Goal: Information Seeking & Learning: Learn about a topic

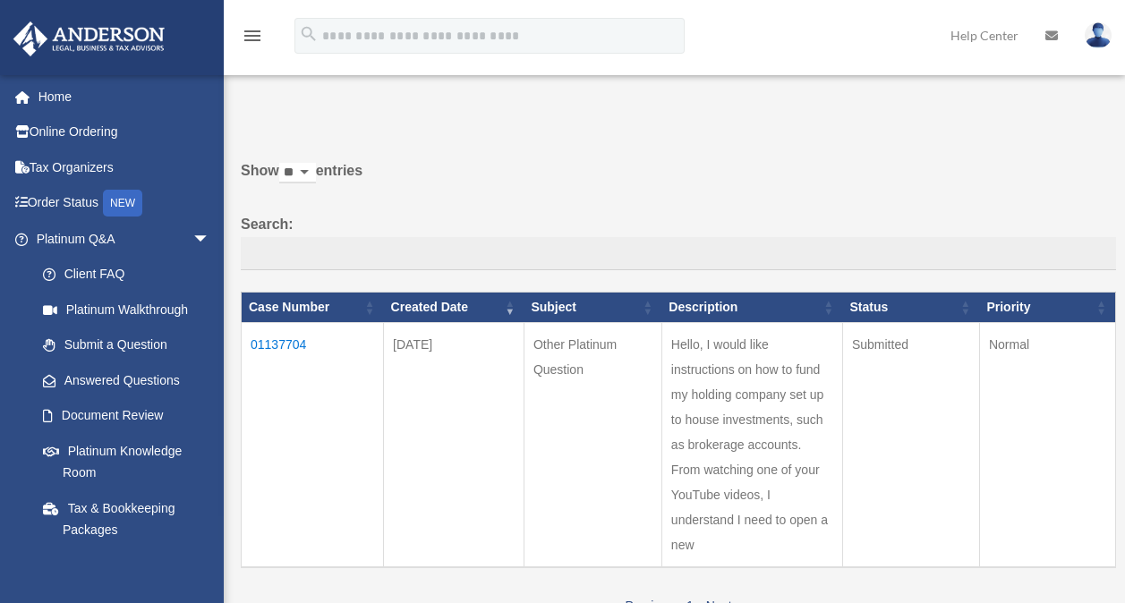
scroll to position [90, 0]
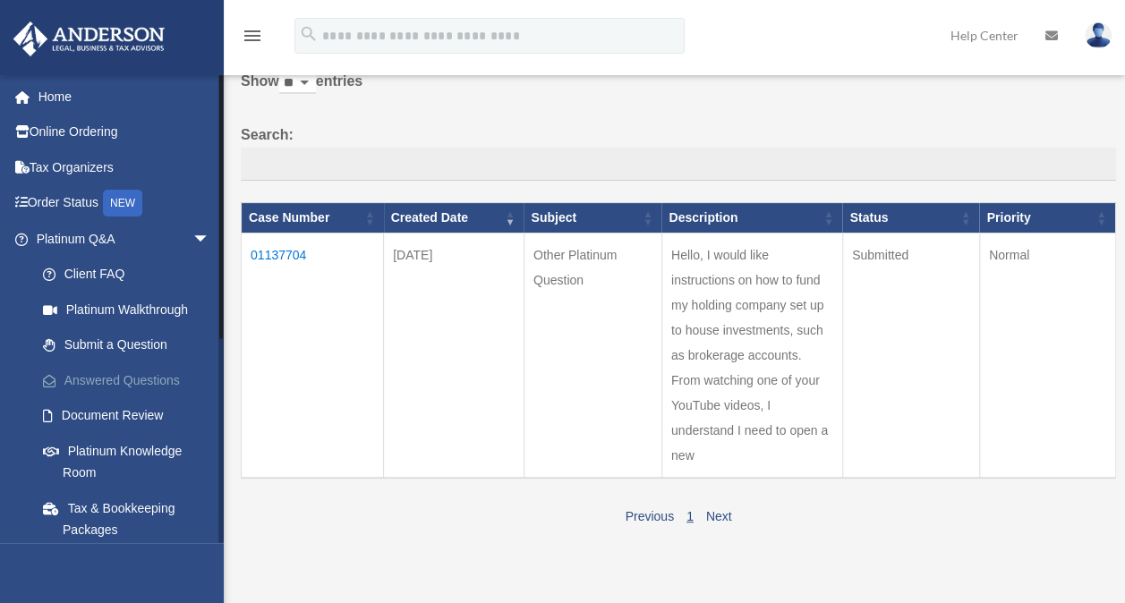
click at [138, 376] on link "Answered Questions" at bounding box center [131, 381] width 212 height 36
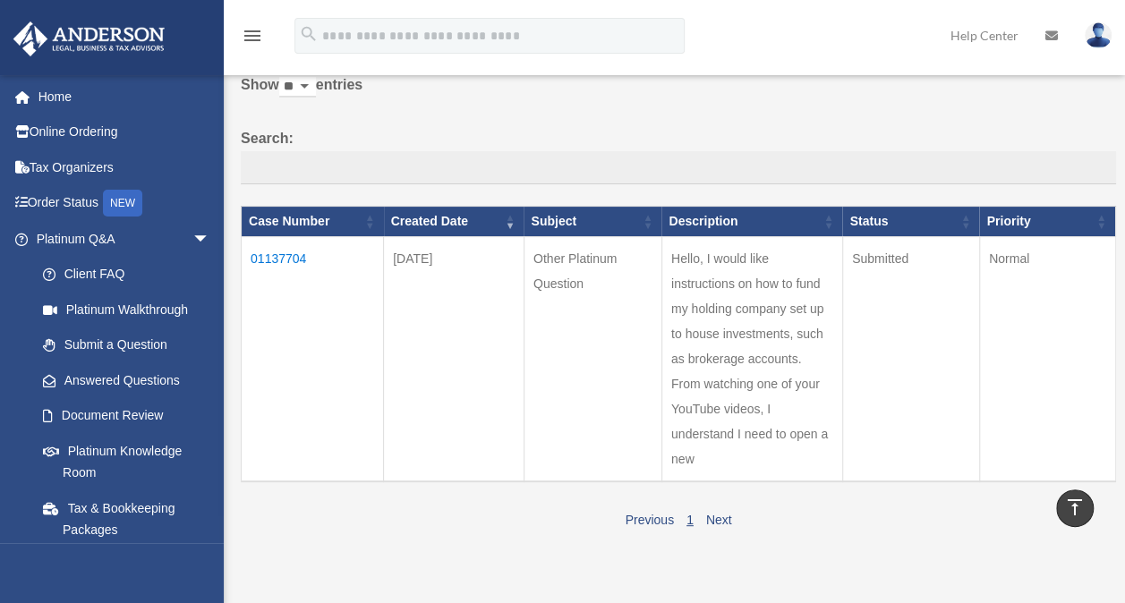
scroll to position [82, 0]
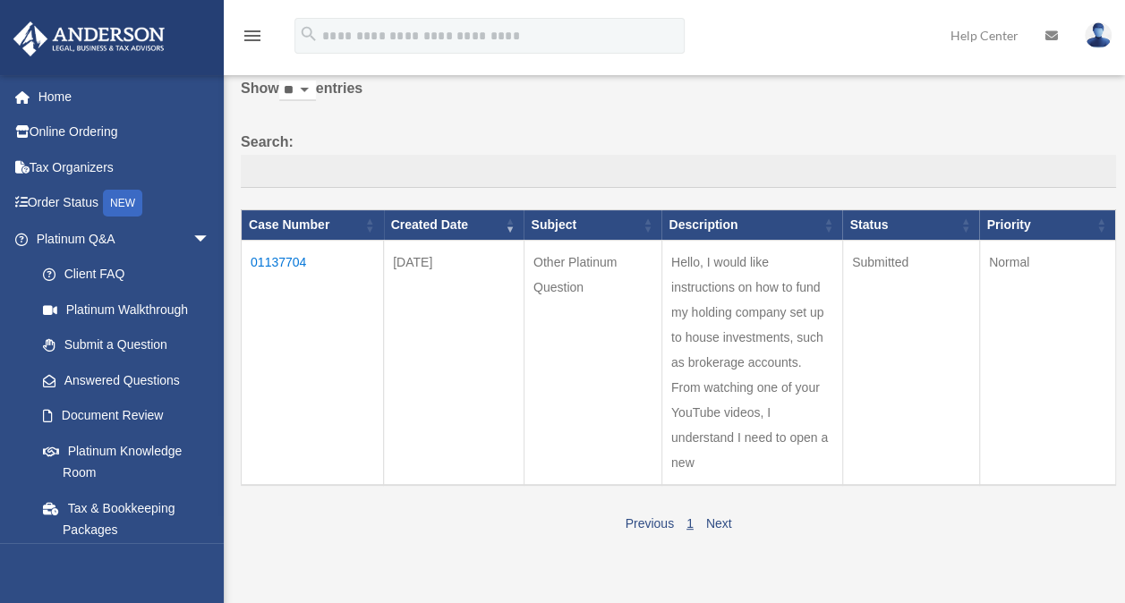
click at [278, 258] on td "01137704" at bounding box center [313, 363] width 142 height 245
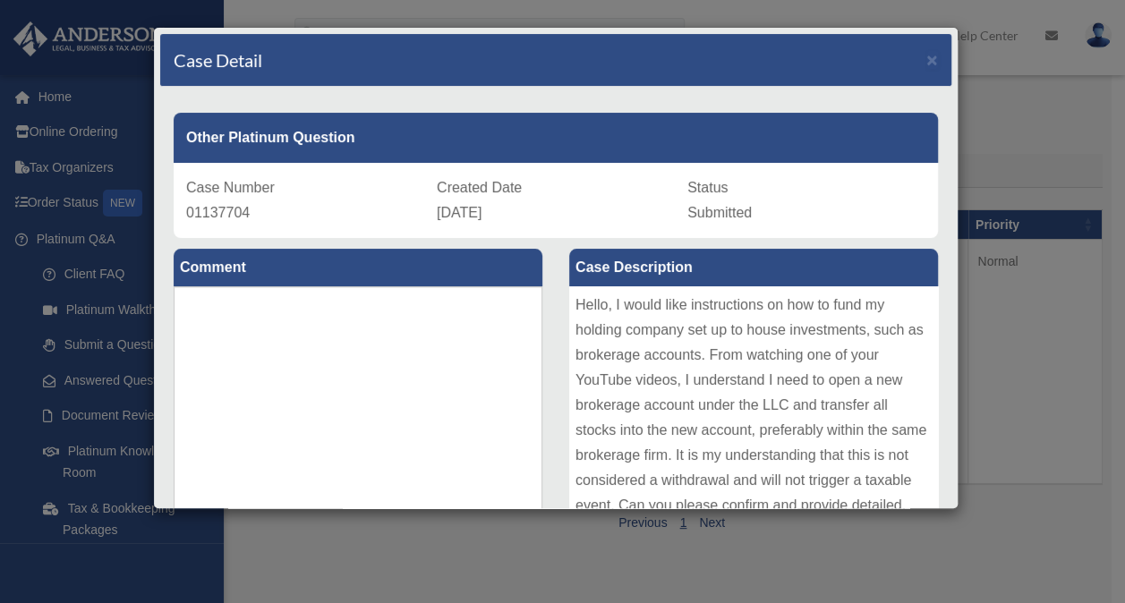
scroll to position [0, 0]
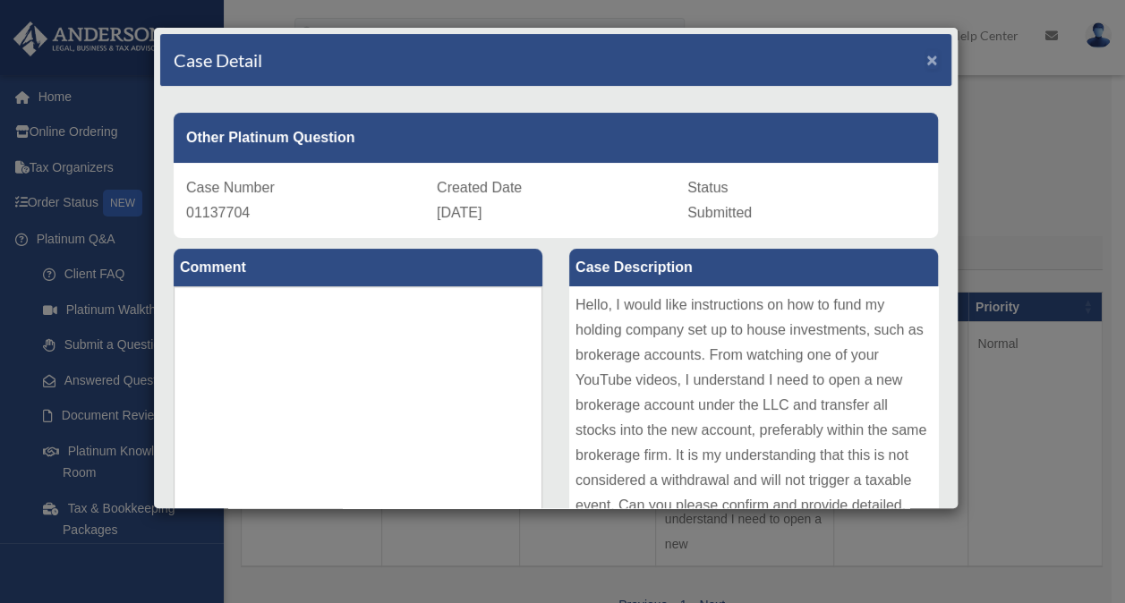
click at [927, 49] on span "×" at bounding box center [933, 59] width 12 height 21
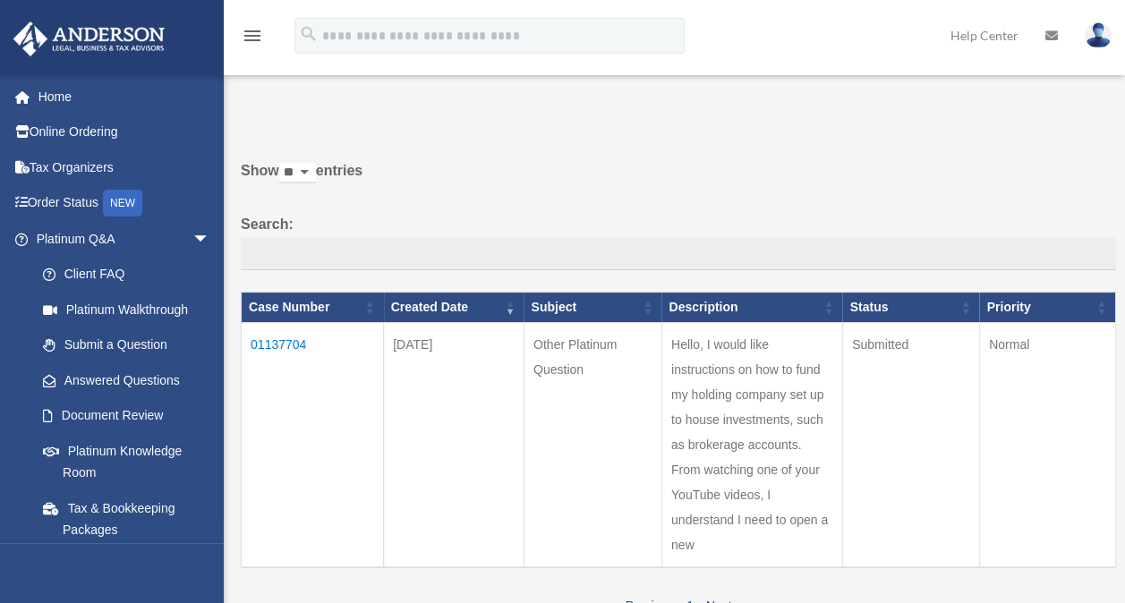
scroll to position [90, 0]
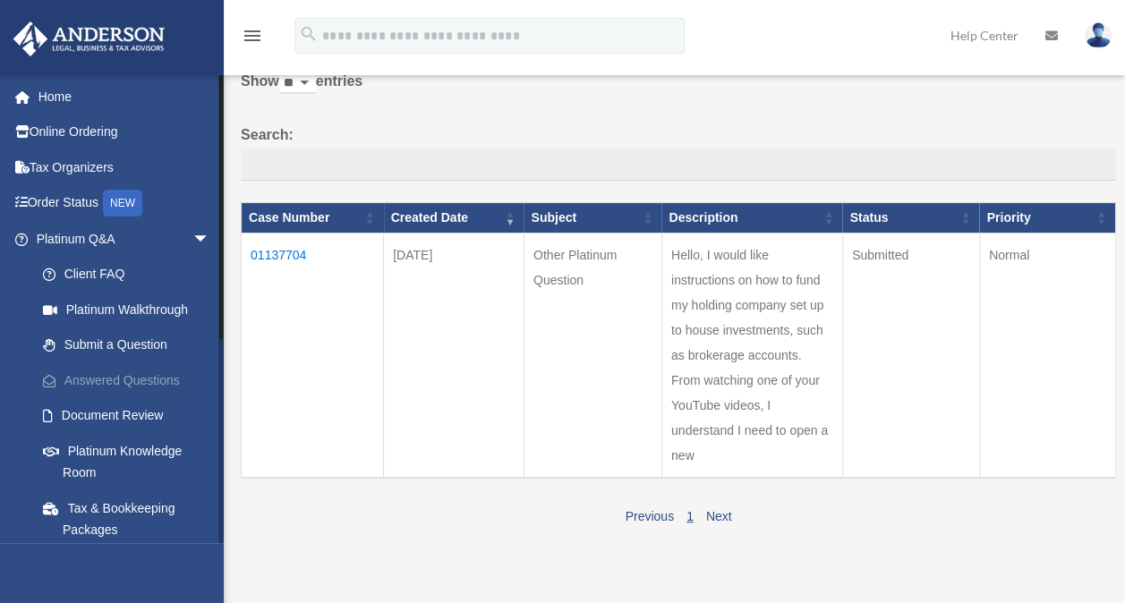
click at [149, 376] on link "Answered Questions" at bounding box center [131, 381] width 212 height 36
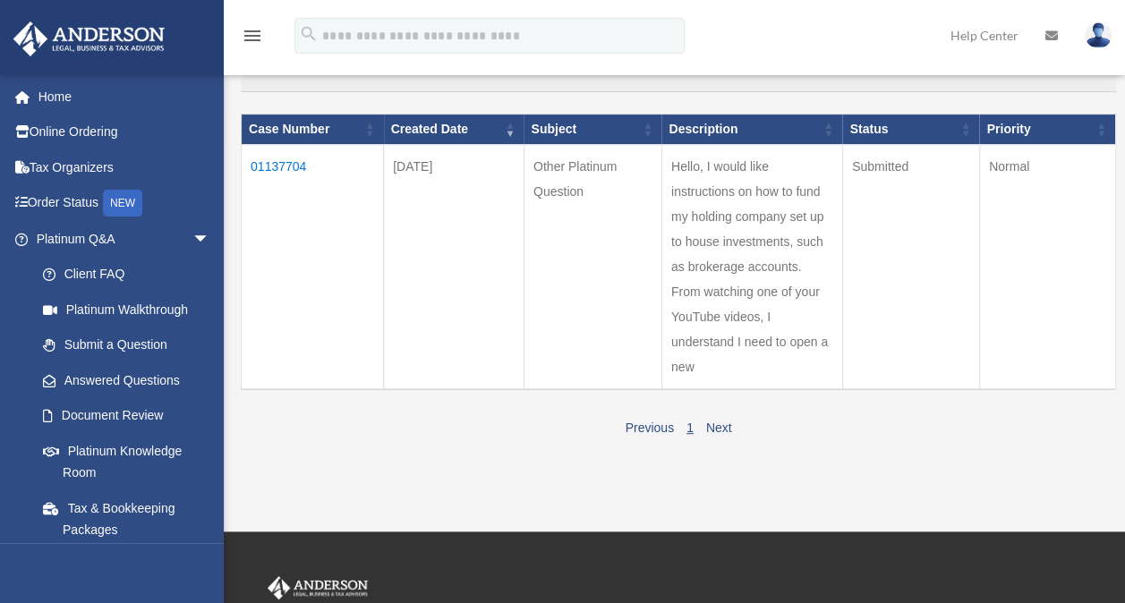
scroll to position [179, 0]
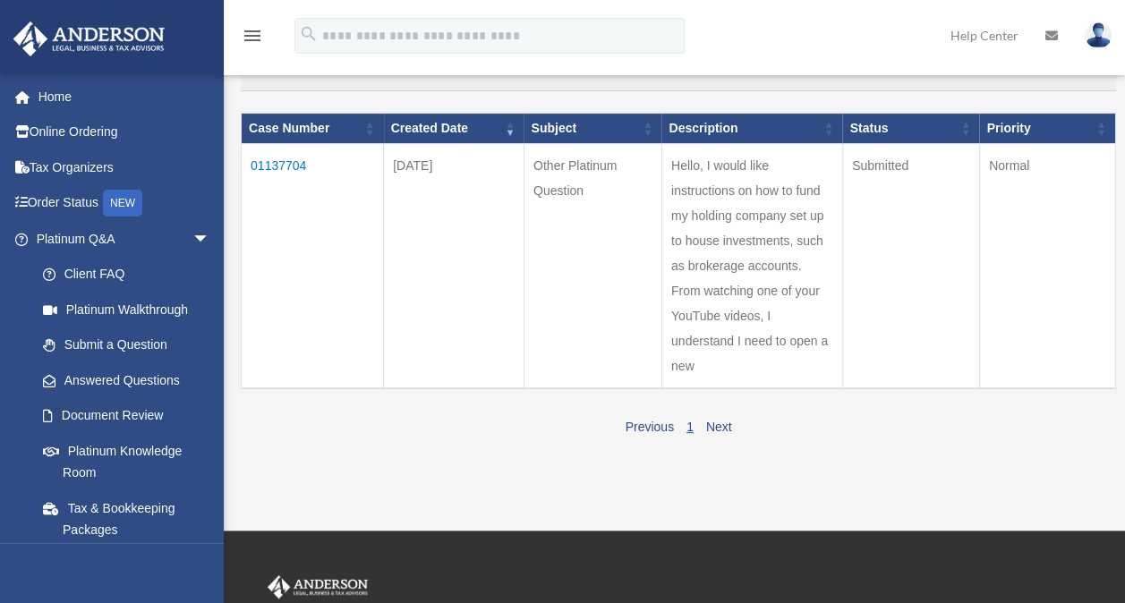
click at [229, 414] on div "Show ** ** ** *** entries Search: Case Number Created Date Subject Description …" at bounding box center [672, 204] width 888 height 471
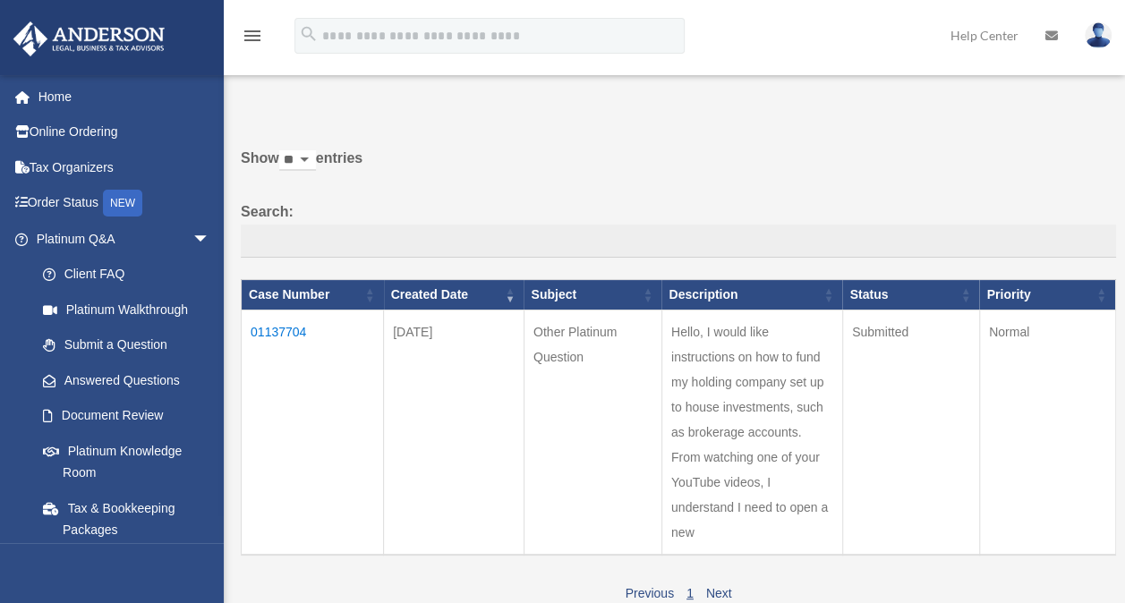
scroll to position [0, 0]
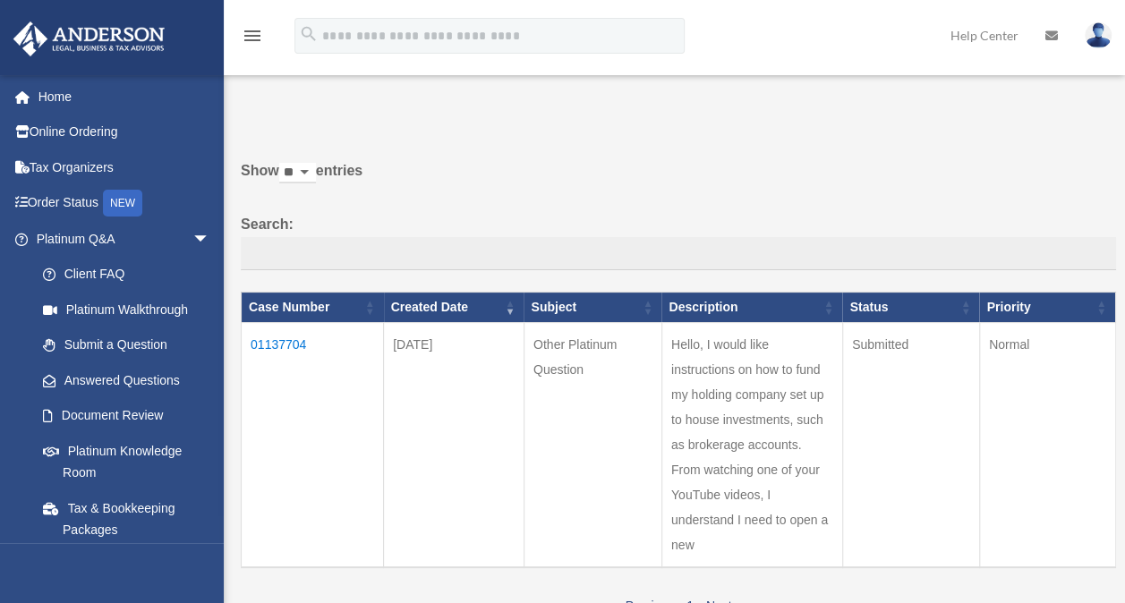
click at [234, 294] on div "Show ** ** ** *** entries Search: Case Number Created Date Subject Description …" at bounding box center [672, 383] width 888 height 471
drag, startPoint x: 671, startPoint y: 341, endPoint x: 770, endPoint y: 485, distance: 174.6
click at [770, 485] on td "Hello, I would like instructions on how to fund my holding company set up to ho…" at bounding box center [752, 445] width 181 height 245
click at [301, 340] on td "01137704" at bounding box center [313, 445] width 142 height 245
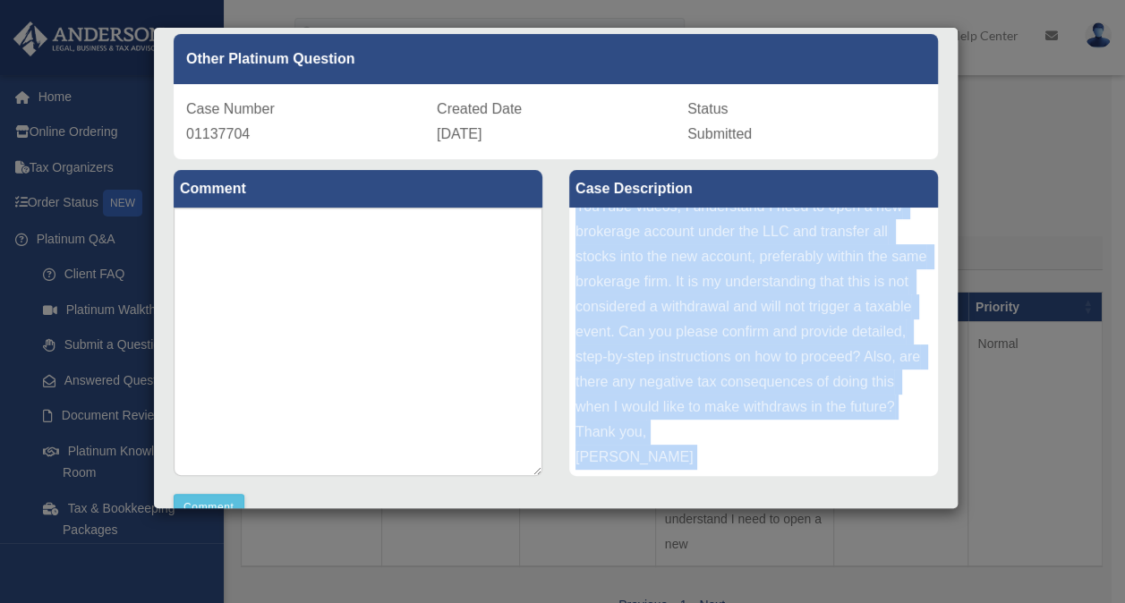
scroll to position [200, 0]
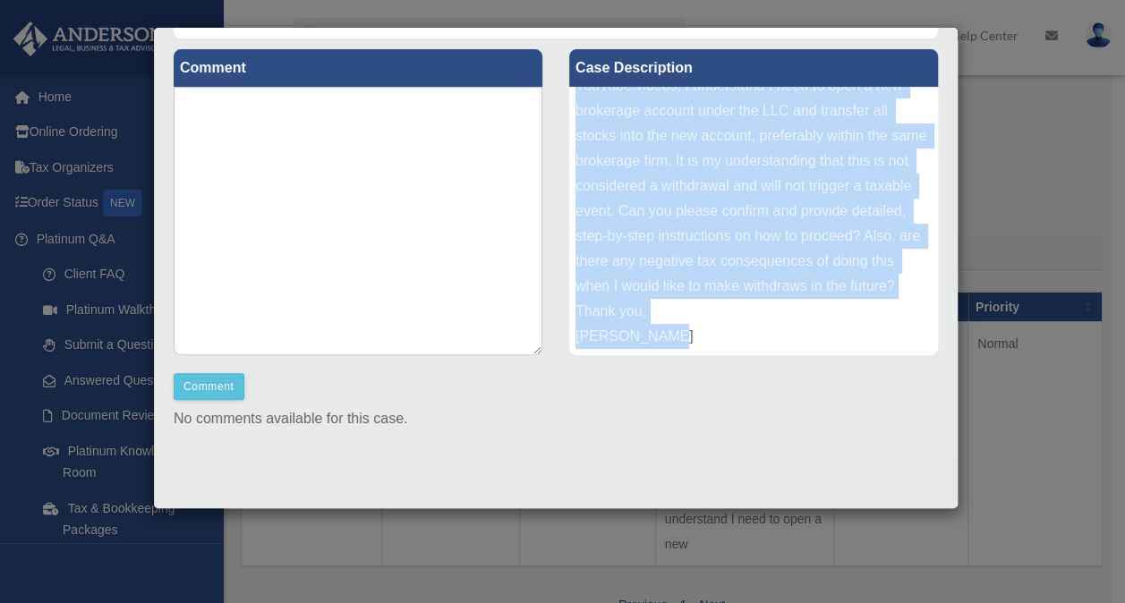
drag, startPoint x: 570, startPoint y: 299, endPoint x: 709, endPoint y: 355, distance: 149.8
click at [709, 355] on div "Case Description Hello, I would like instructions on how to fund my holding com…" at bounding box center [754, 203] width 396 height 330
drag, startPoint x: 709, startPoint y: 355, endPoint x: 670, endPoint y: 245, distance: 116.9
copy div "Hello, I would like instructions on how to fund my holding company set up to ho…"
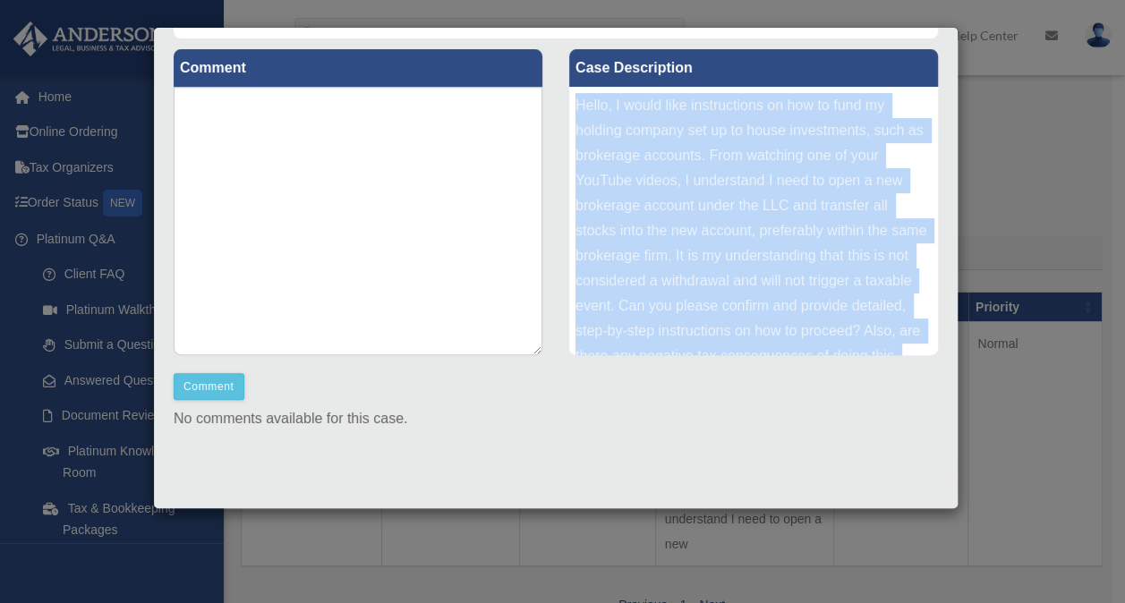
scroll to position [0, 0]
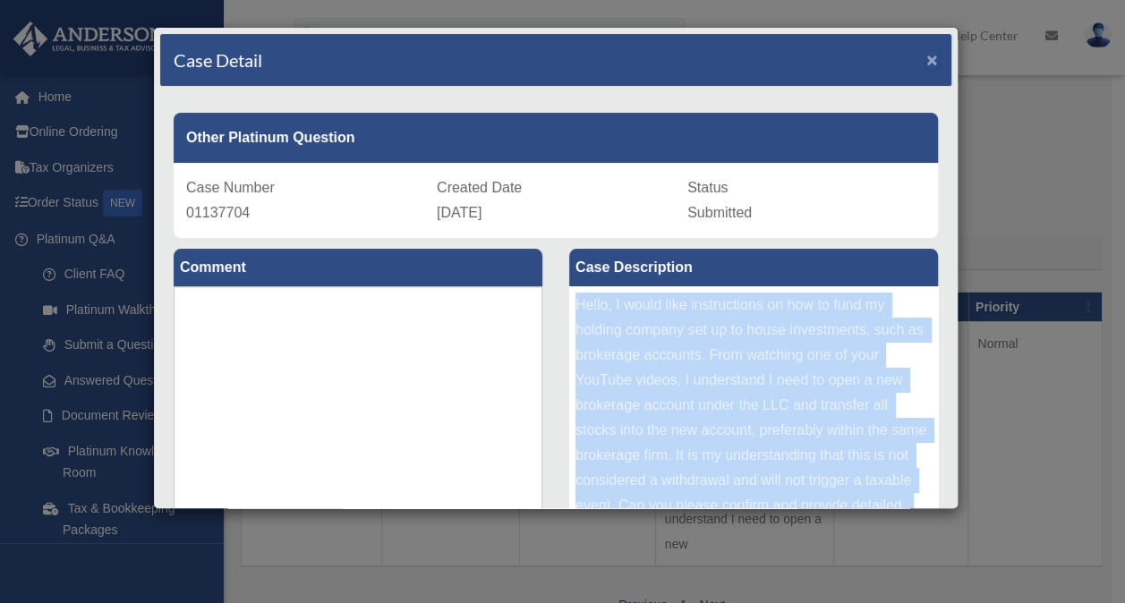
click at [927, 51] on span "×" at bounding box center [933, 59] width 12 height 21
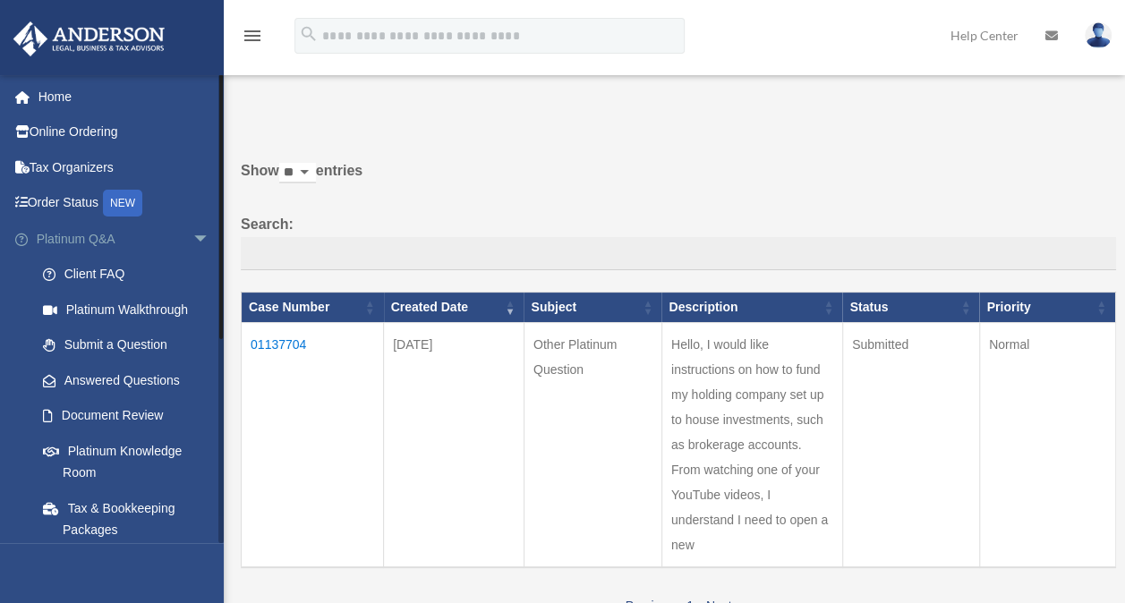
click at [192, 232] on span "arrow_drop_down" at bounding box center [210, 239] width 36 height 37
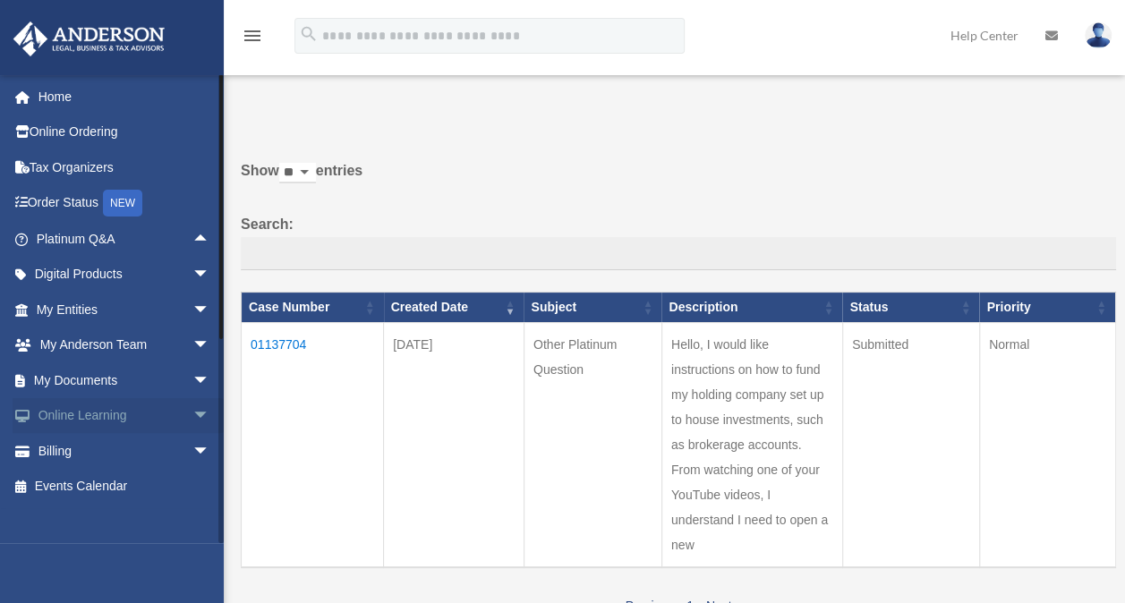
click at [192, 410] on span "arrow_drop_down" at bounding box center [210, 416] width 36 height 37
click at [192, 410] on span "arrow_drop_up" at bounding box center [210, 416] width 36 height 37
click at [192, 374] on span "arrow_drop_down" at bounding box center [210, 381] width 36 height 37
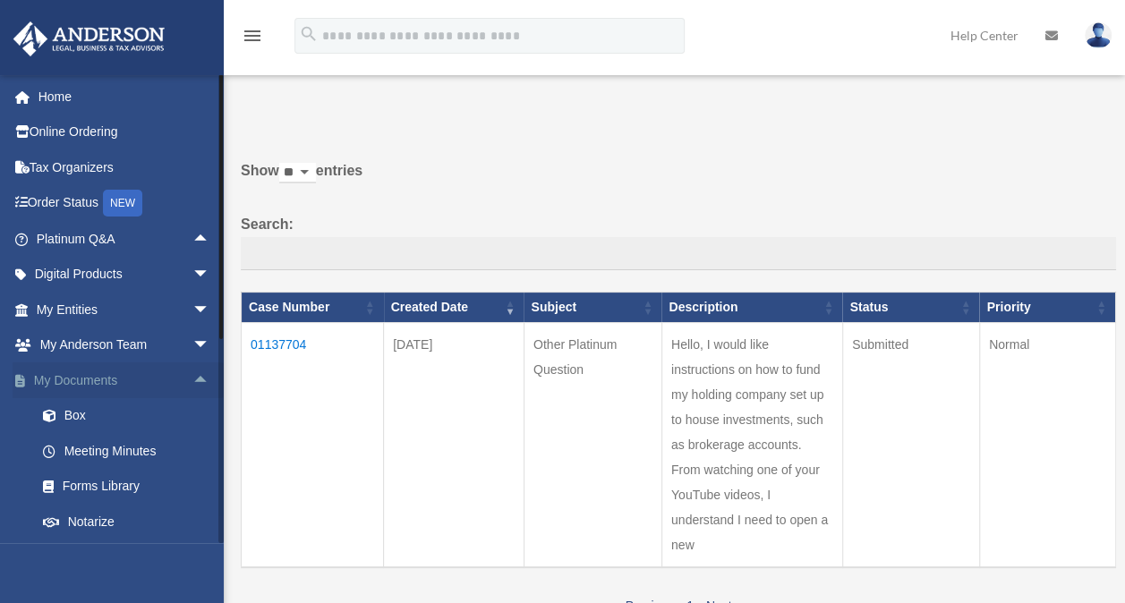
click at [192, 374] on span "arrow_drop_up" at bounding box center [210, 381] width 36 height 37
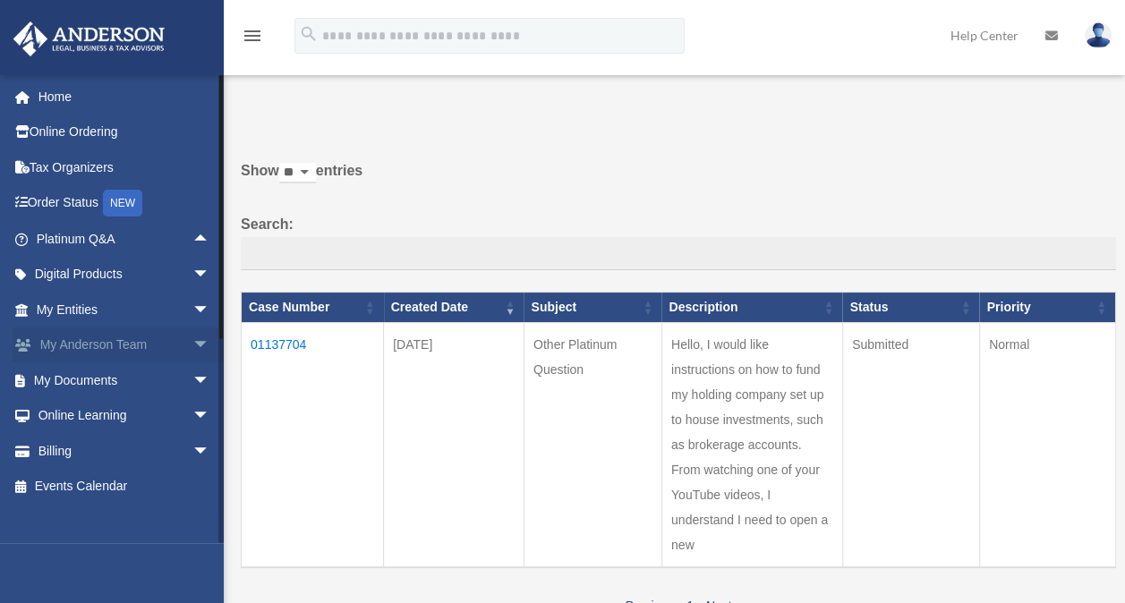
click at [192, 342] on span "arrow_drop_down" at bounding box center [210, 346] width 36 height 37
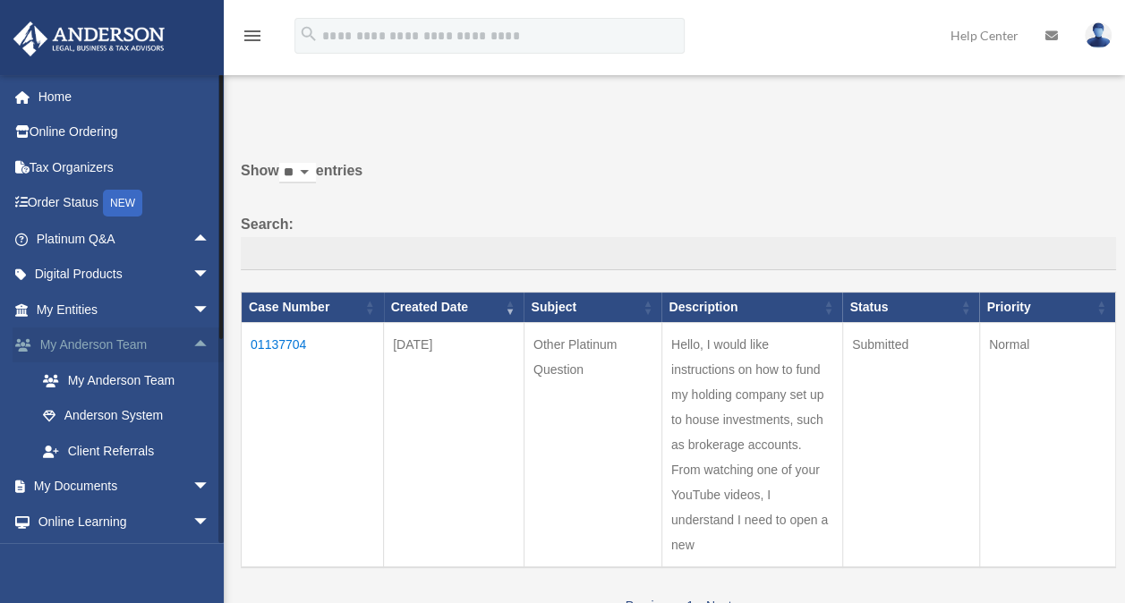
click at [192, 343] on span "arrow_drop_up" at bounding box center [210, 346] width 36 height 37
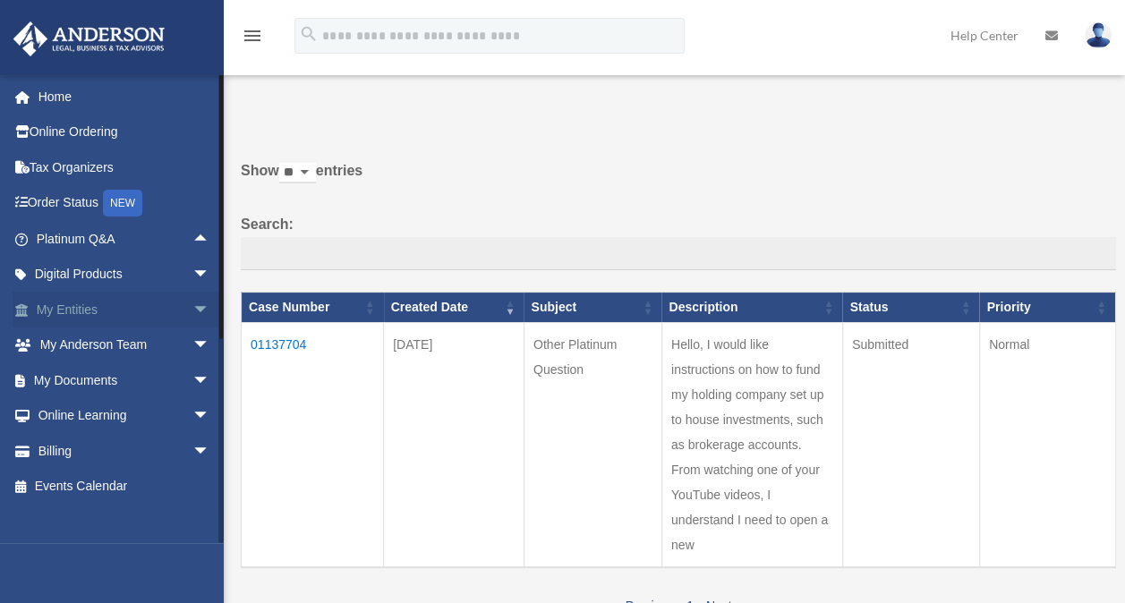
click at [192, 304] on span "arrow_drop_down" at bounding box center [210, 310] width 36 height 37
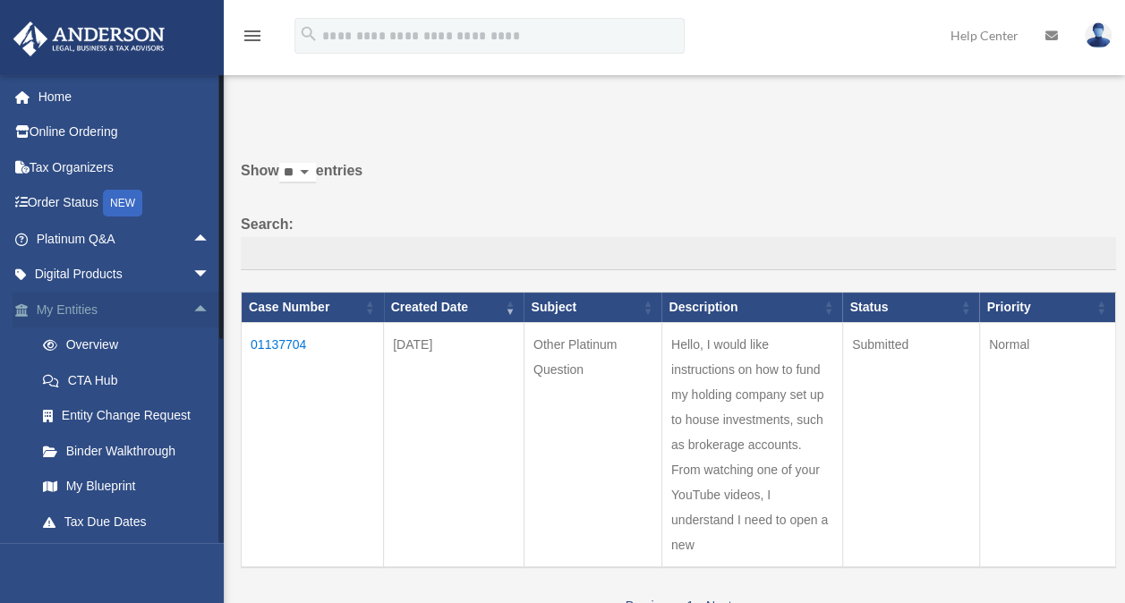
click at [192, 304] on span "arrow_drop_up" at bounding box center [210, 310] width 36 height 37
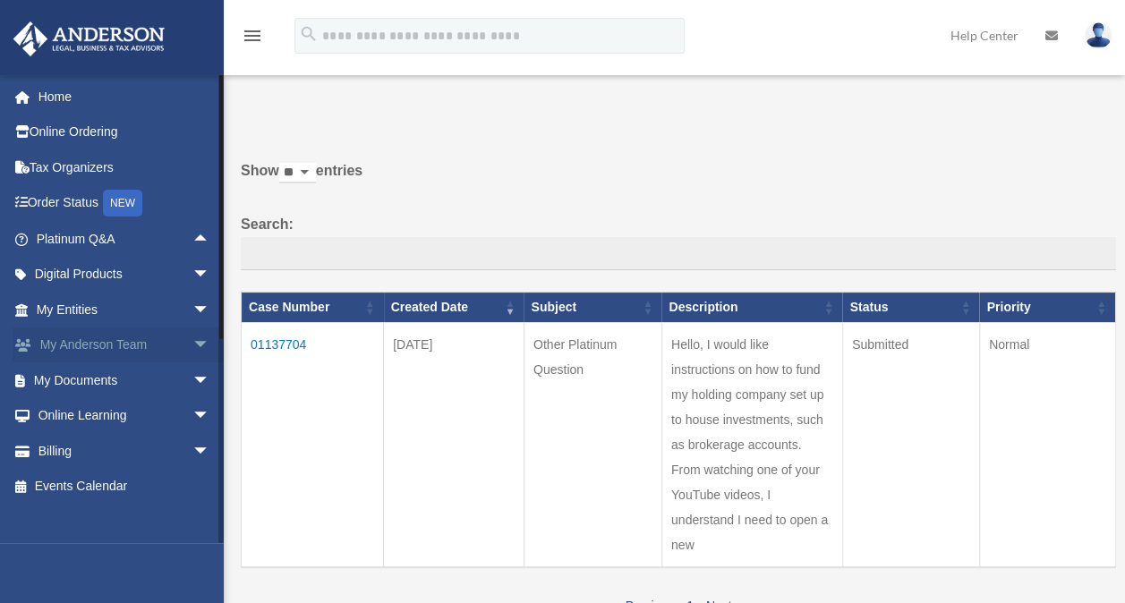
click at [192, 344] on span "arrow_drop_down" at bounding box center [210, 346] width 36 height 37
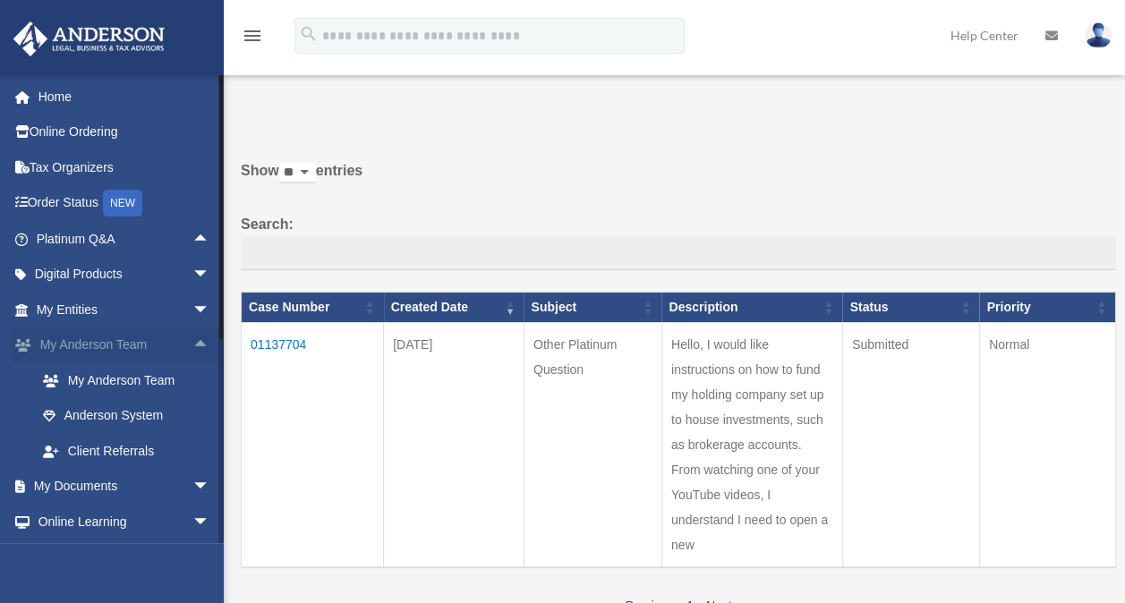
click at [192, 344] on span "arrow_drop_up" at bounding box center [210, 346] width 36 height 37
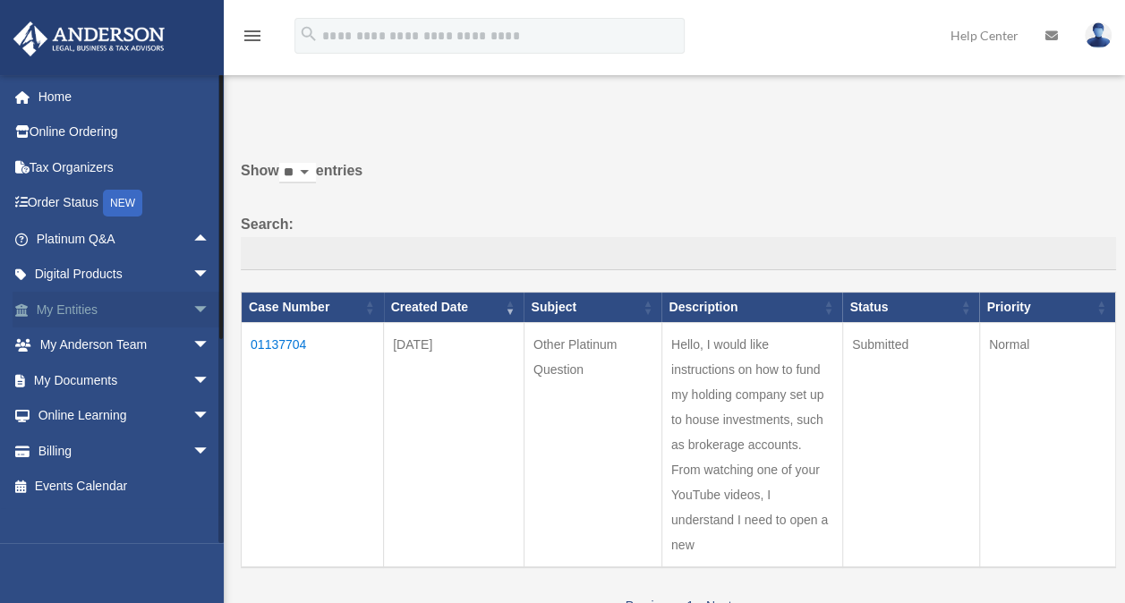
click at [192, 308] on span "arrow_drop_down" at bounding box center [210, 310] width 36 height 37
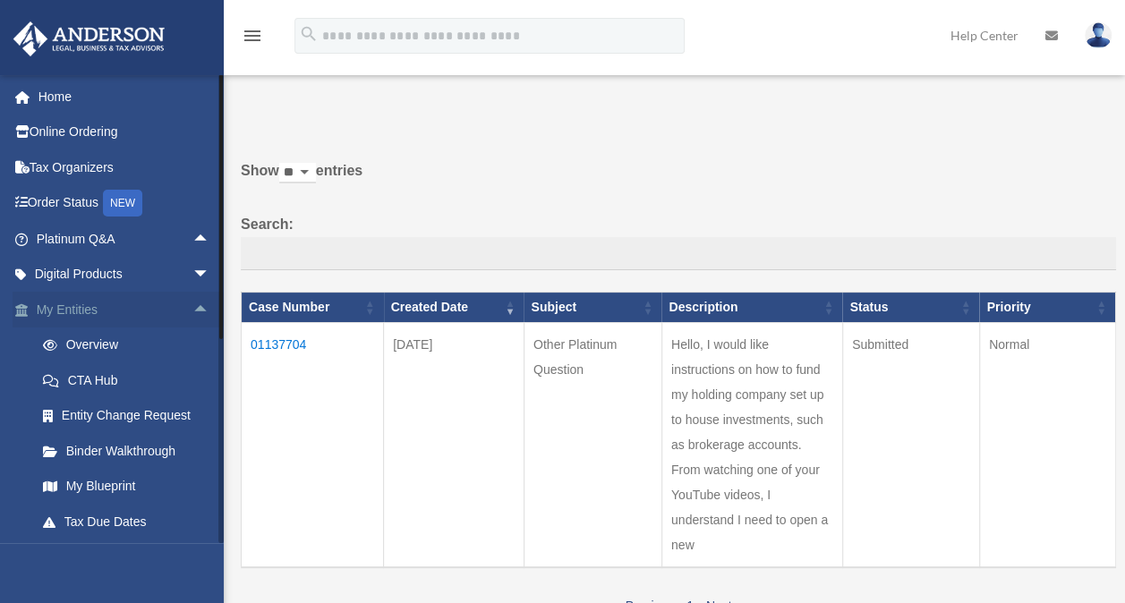
click at [192, 308] on span "arrow_drop_up" at bounding box center [210, 310] width 36 height 37
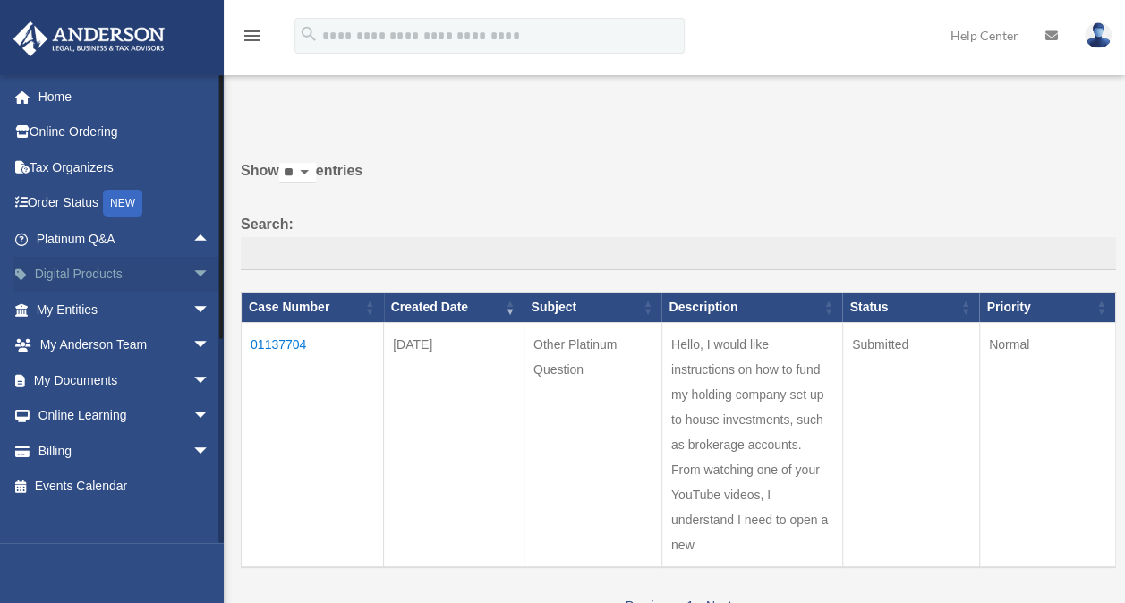
click at [192, 268] on span "arrow_drop_down" at bounding box center [210, 275] width 36 height 37
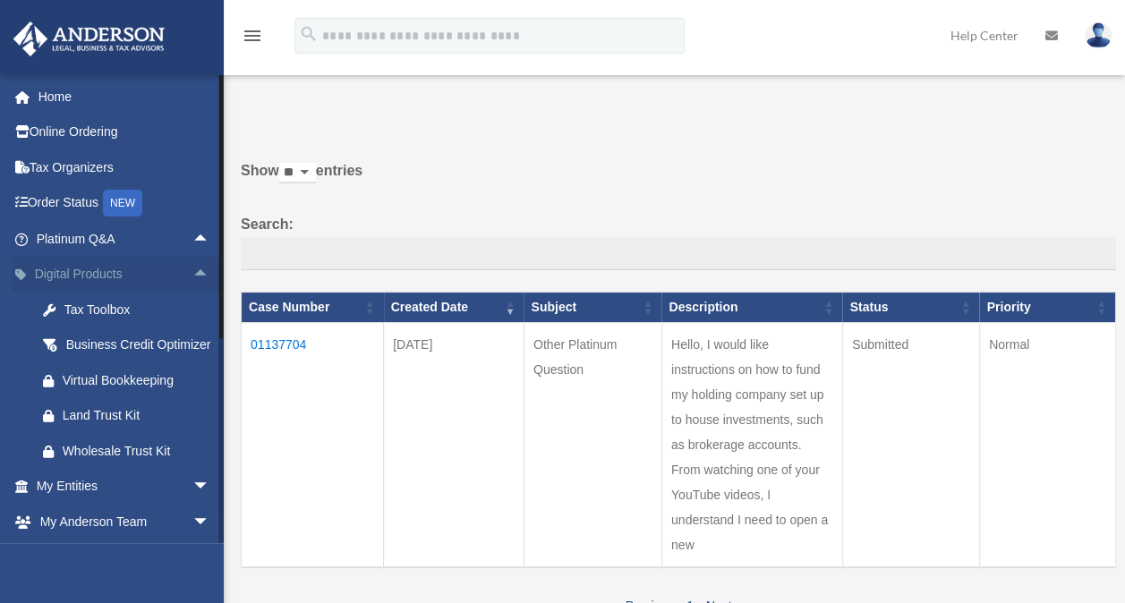
click at [192, 272] on span "arrow_drop_up" at bounding box center [210, 275] width 36 height 37
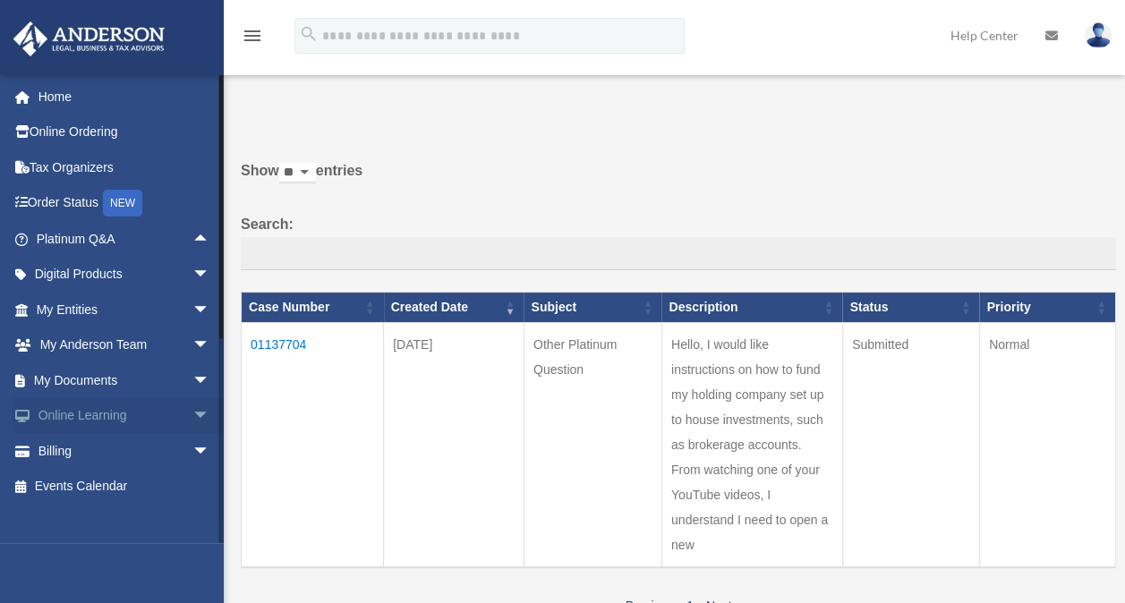
click at [192, 416] on span "arrow_drop_down" at bounding box center [210, 416] width 36 height 37
click at [192, 416] on span "arrow_drop_up" at bounding box center [210, 416] width 36 height 37
click at [192, 236] on span "arrow_drop_up" at bounding box center [210, 239] width 36 height 37
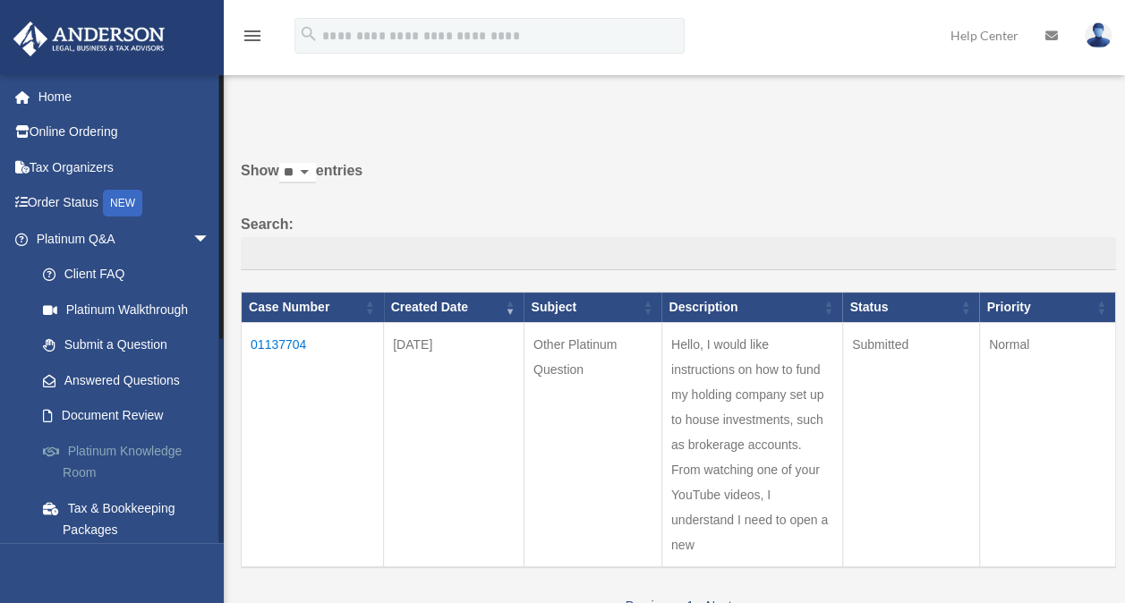
click at [132, 449] on link "Platinum Knowledge Room" at bounding box center [131, 461] width 212 height 57
